Goal: Transaction & Acquisition: Purchase product/service

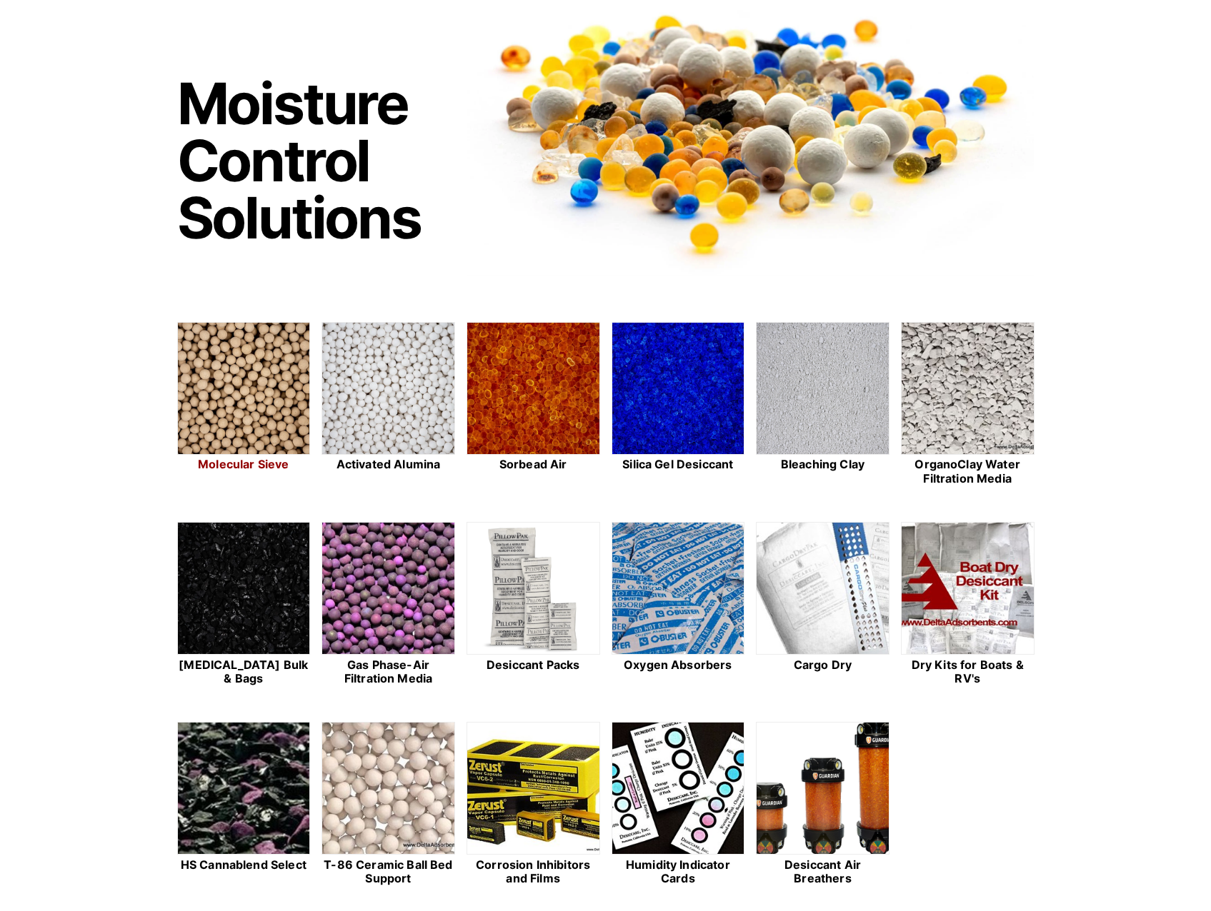
scroll to position [214, 0]
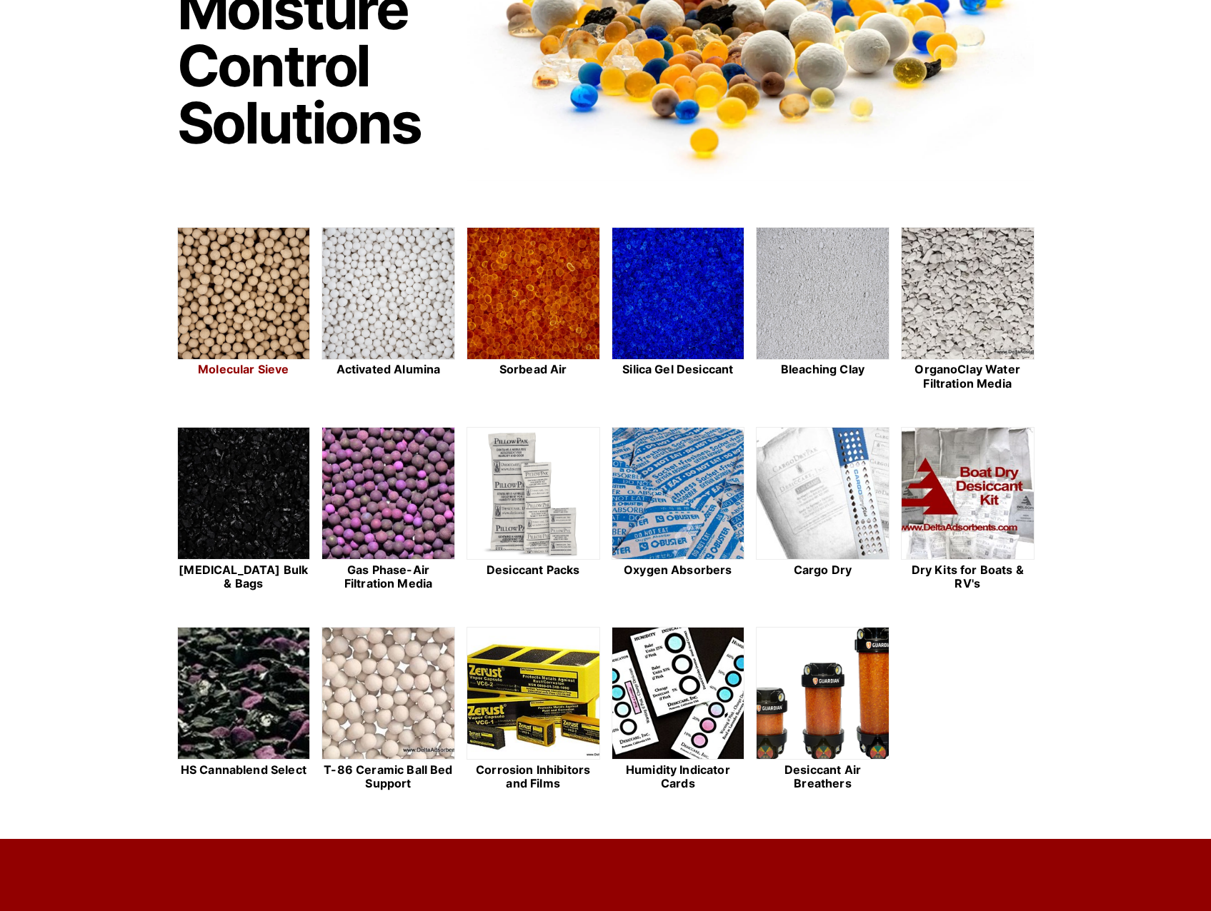
click at [265, 361] on link "Molecular Sieve" at bounding box center [244, 310] width 134 height 166
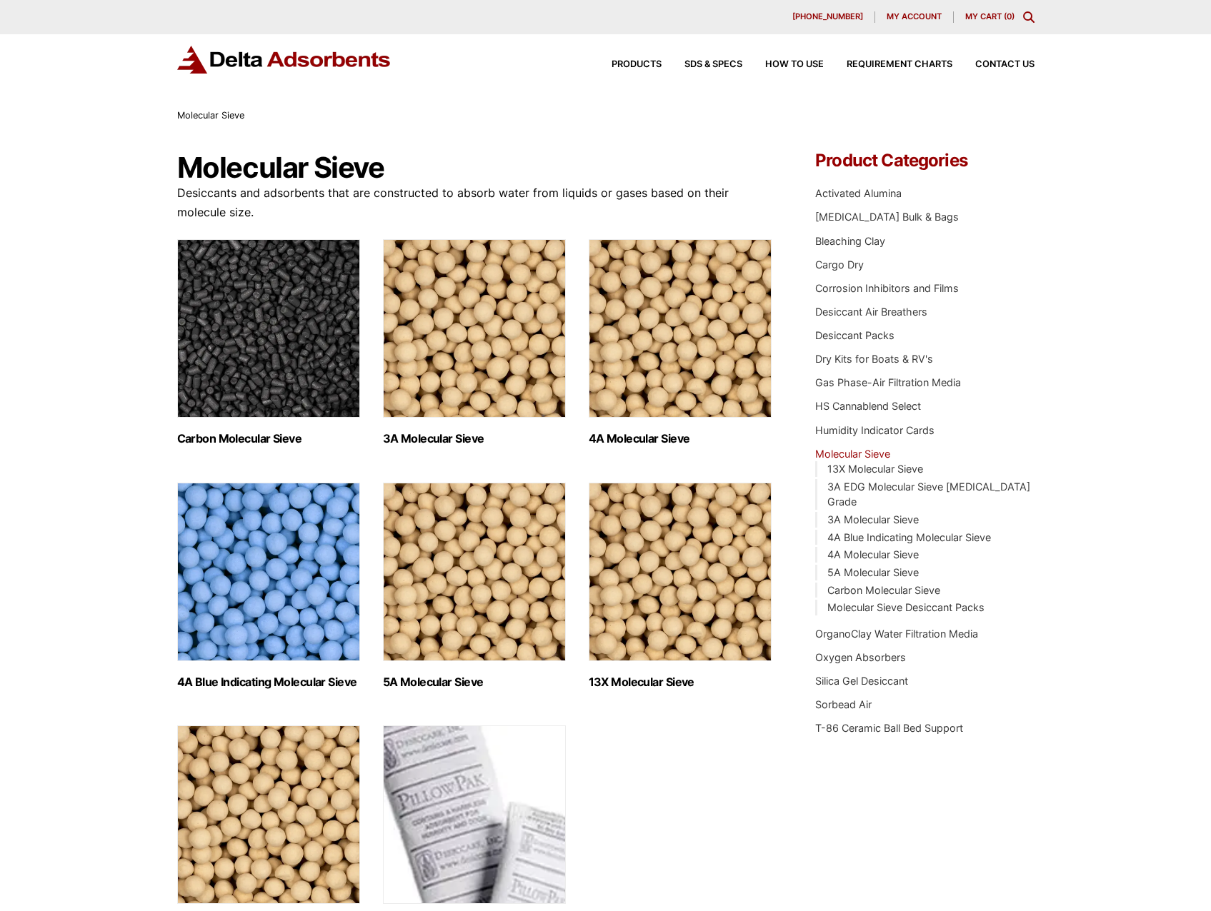
click at [274, 359] on img "Visit product category Carbon Molecular Sieve" at bounding box center [268, 328] width 183 height 179
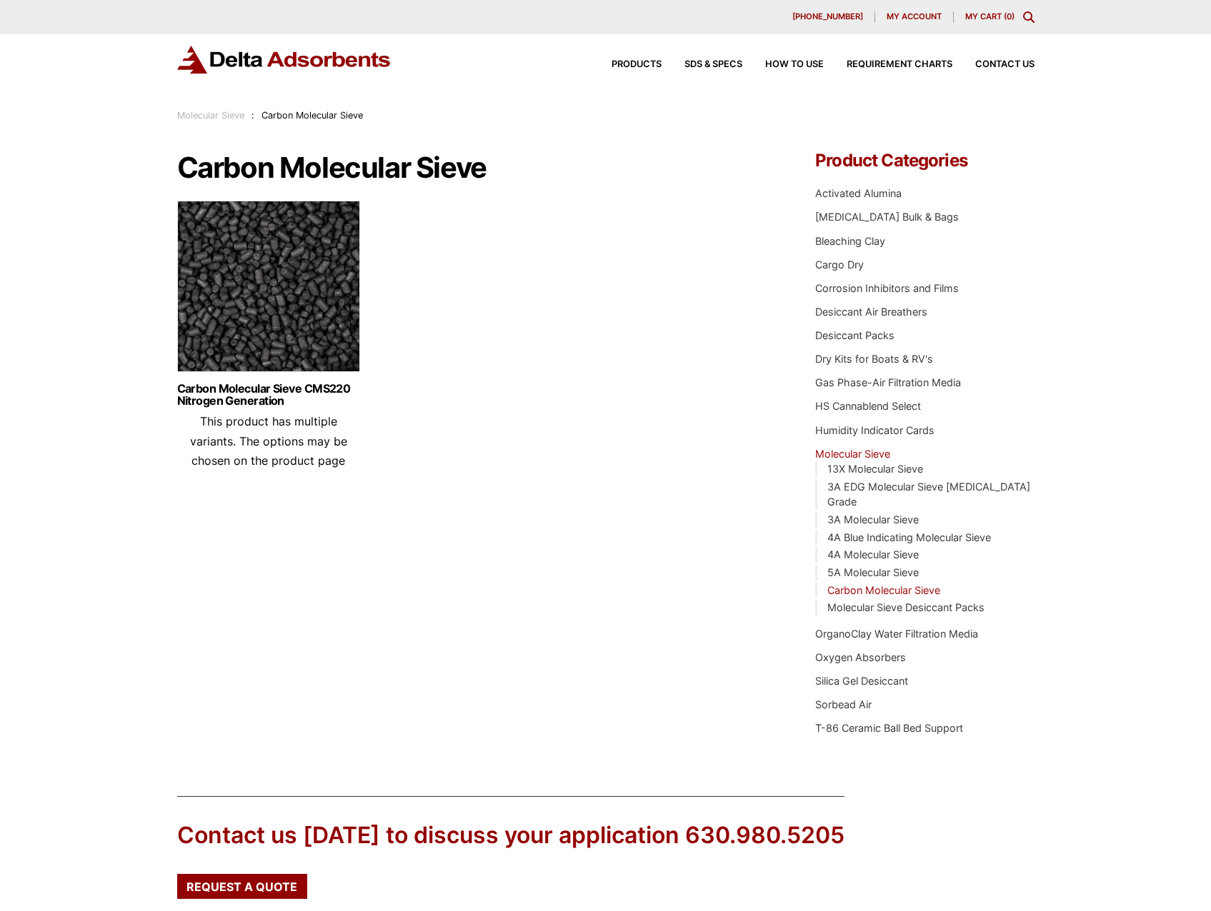
scroll to position [71, 0]
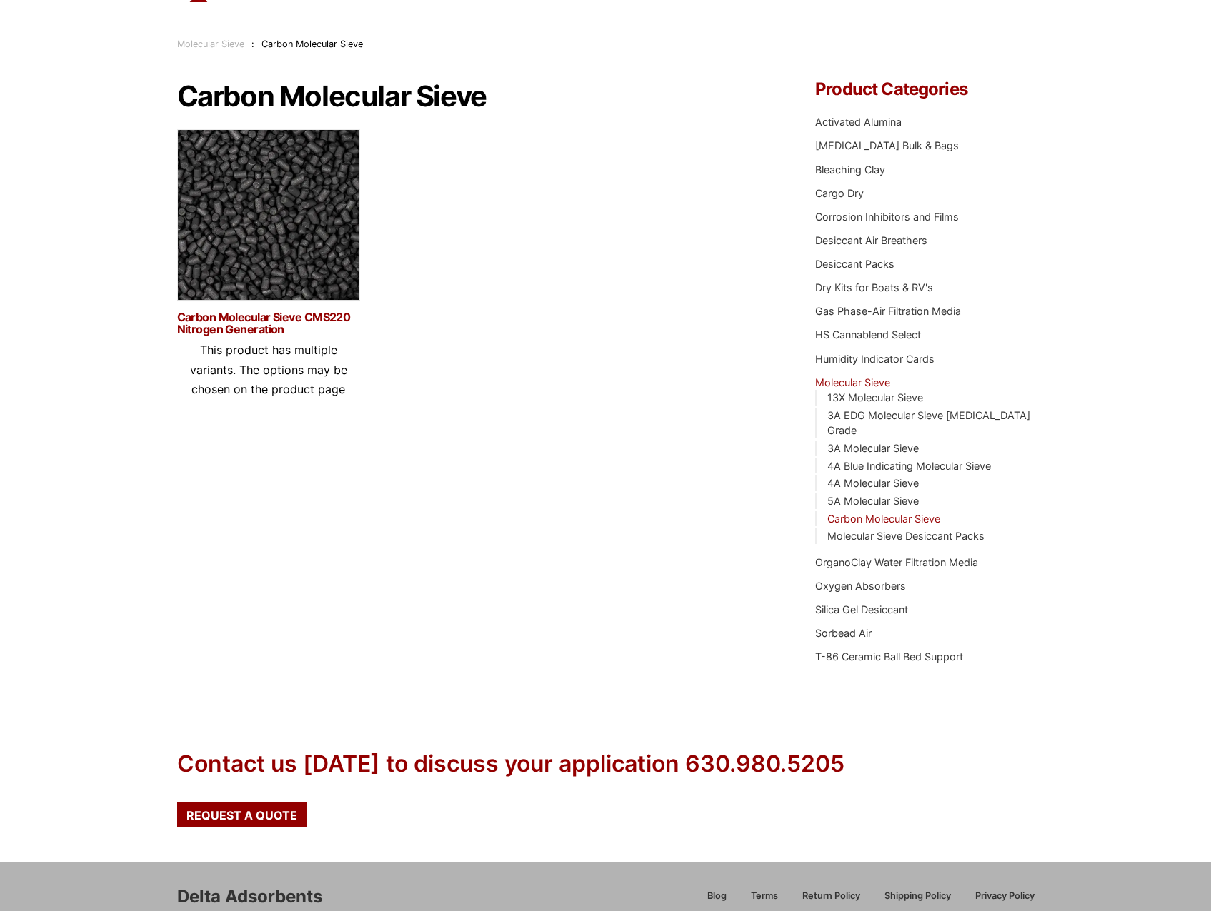
click at [262, 319] on link "Carbon Molecular Sieve CMS220 Nitrogen Generation" at bounding box center [268, 323] width 183 height 24
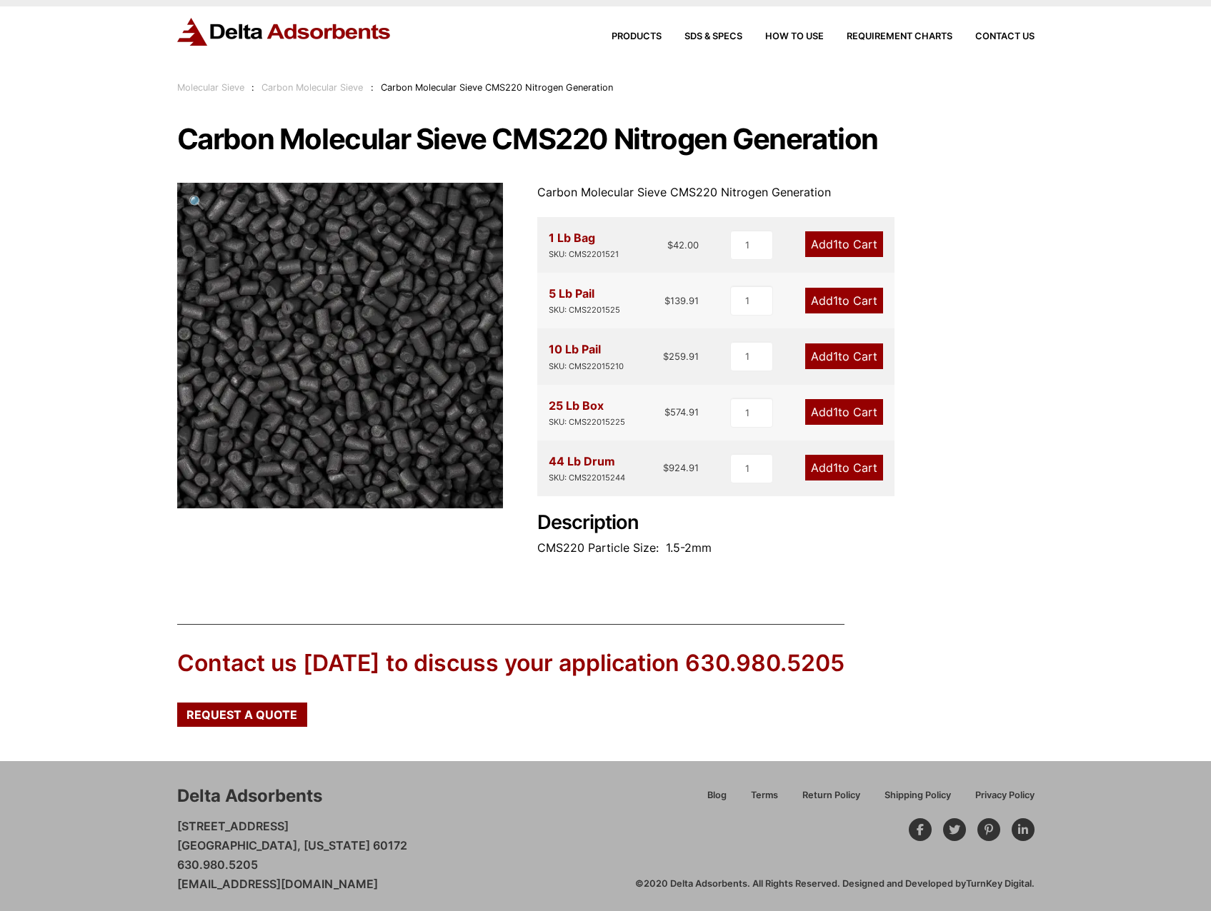
scroll to position [34, 0]
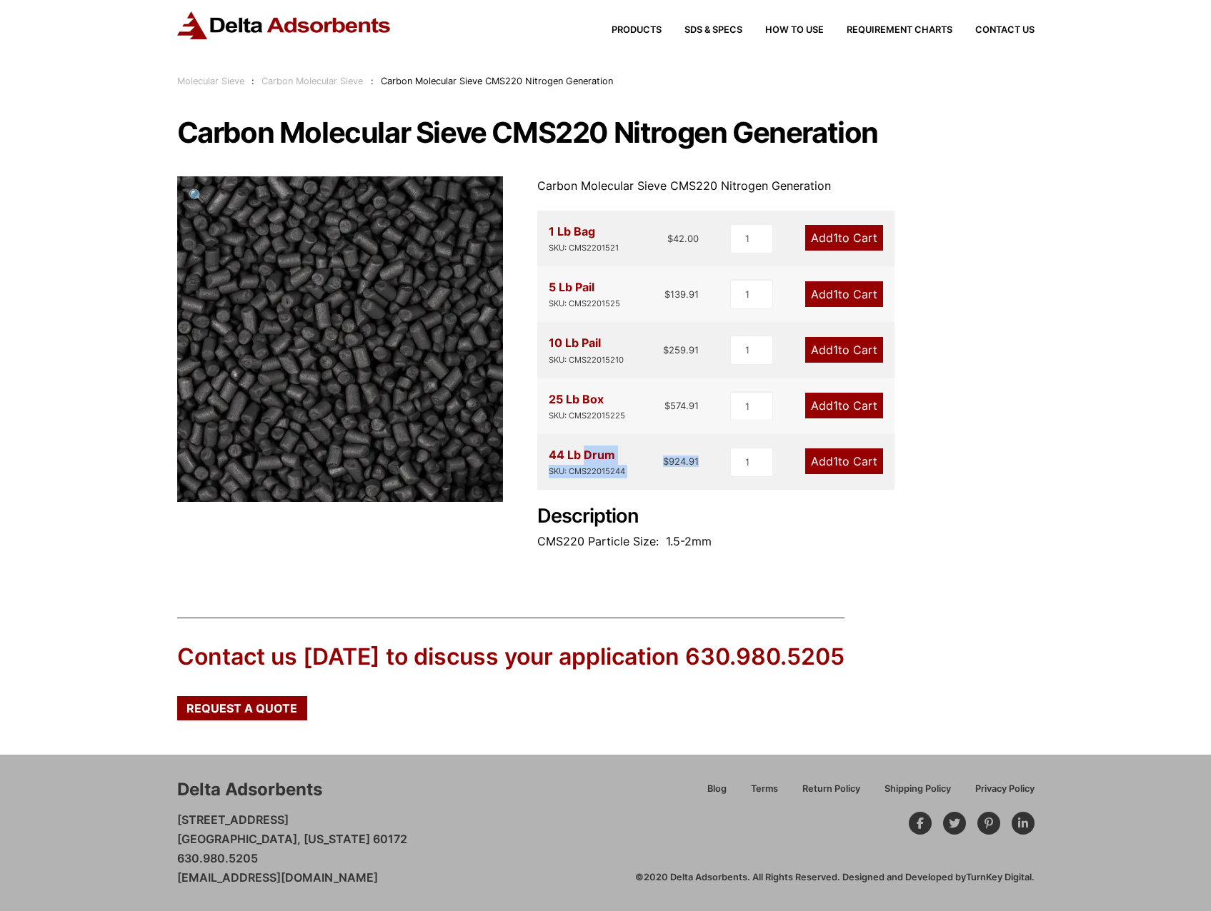
drag, startPoint x: 551, startPoint y: 456, endPoint x: 710, endPoint y: 468, distance: 159.7
click at [710, 468] on div "44 Lb Drum SKU: CMS22015244 $ 924.91 1 Add 1 to Cart" at bounding box center [715, 462] width 357 height 56
drag, startPoint x: 716, startPoint y: 550, endPoint x: 544, endPoint y: 536, distance: 172.0
click at [544, 536] on p "CMS220 Particle Size: 1.5-2mm" at bounding box center [785, 541] width 497 height 19
